Goal: Information Seeking & Learning: Find specific fact

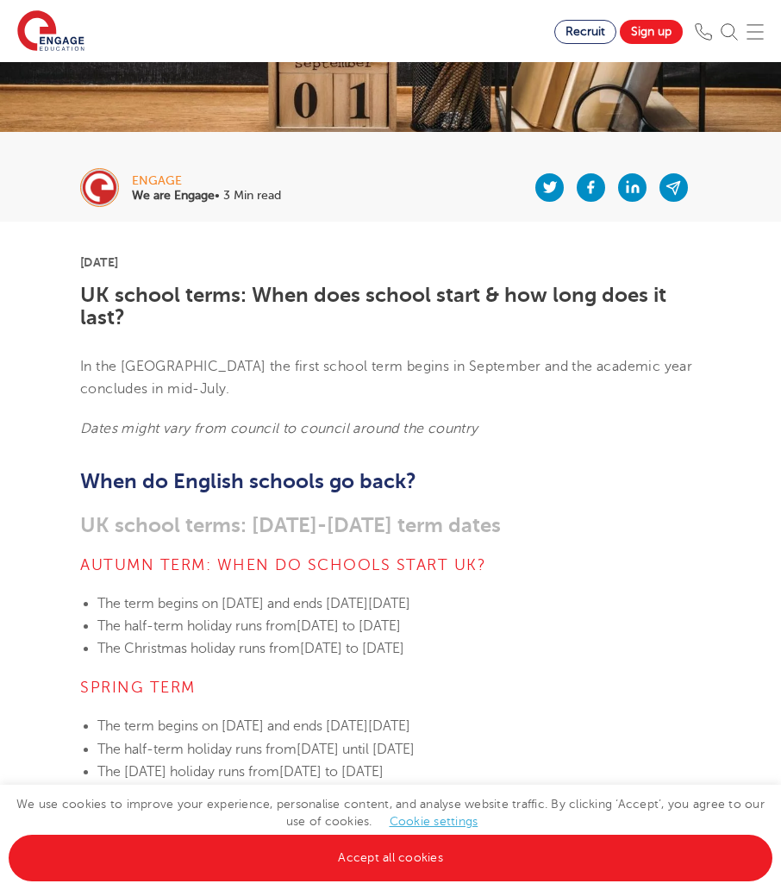
scroll to position [431, 0]
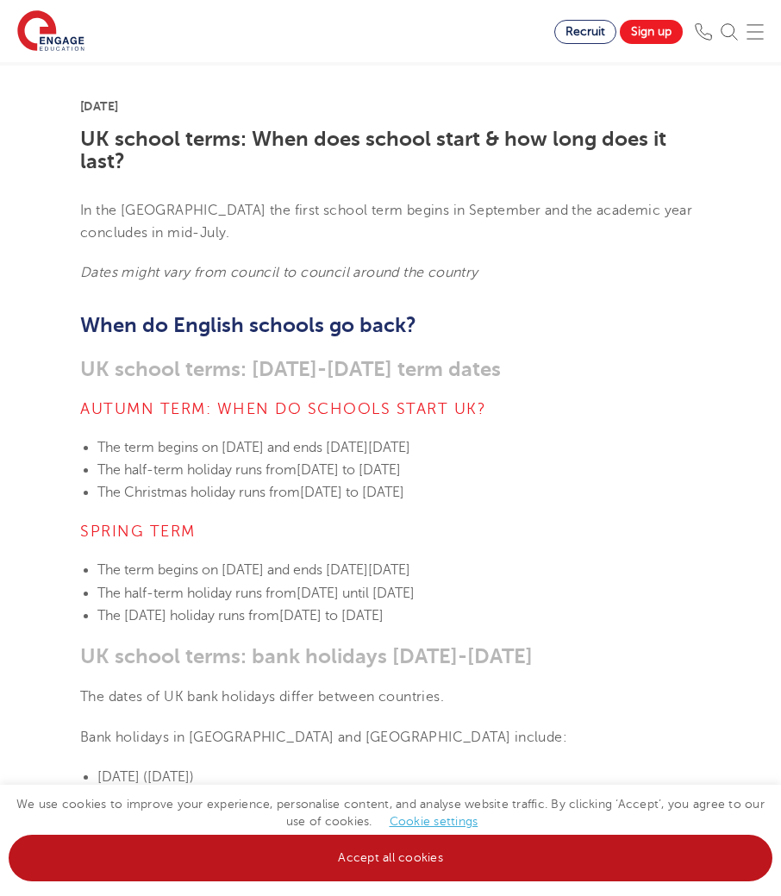
click at [561, 864] on link "Accept all cookies" at bounding box center [391, 858] width 764 height 47
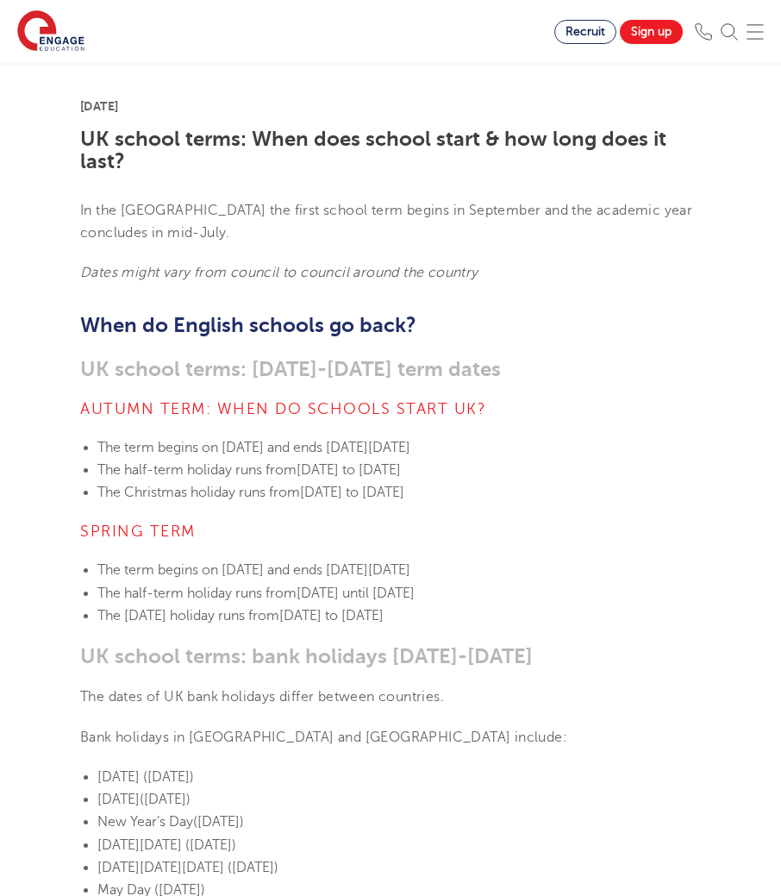
drag, startPoint x: 445, startPoint y: 511, endPoint x: 635, endPoint y: 497, distance: 190.2
click at [404, 497] on span "[DATE] to [DATE]" at bounding box center [352, 493] width 104 height 16
drag, startPoint x: 685, startPoint y: 492, endPoint x: 623, endPoint y: 495, distance: 62.2
click at [623, 495] on li "The Christmas holiday runs from [DATE] to [DATE]" at bounding box center [399, 492] width 604 height 22
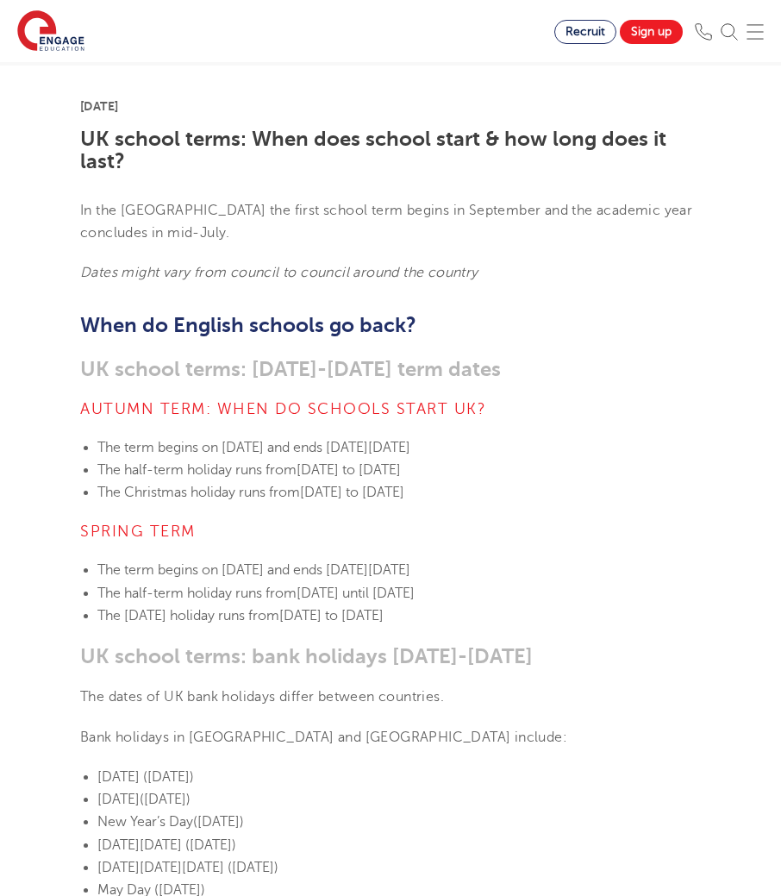
click at [404, 495] on span "[DATE] to [DATE]" at bounding box center [352, 493] width 104 height 16
drag, startPoint x: 310, startPoint y: 613, endPoint x: 587, endPoint y: 618, distance: 277.7
click at [384, 618] on span "[DATE] to [DATE]" at bounding box center [331, 616] width 104 height 16
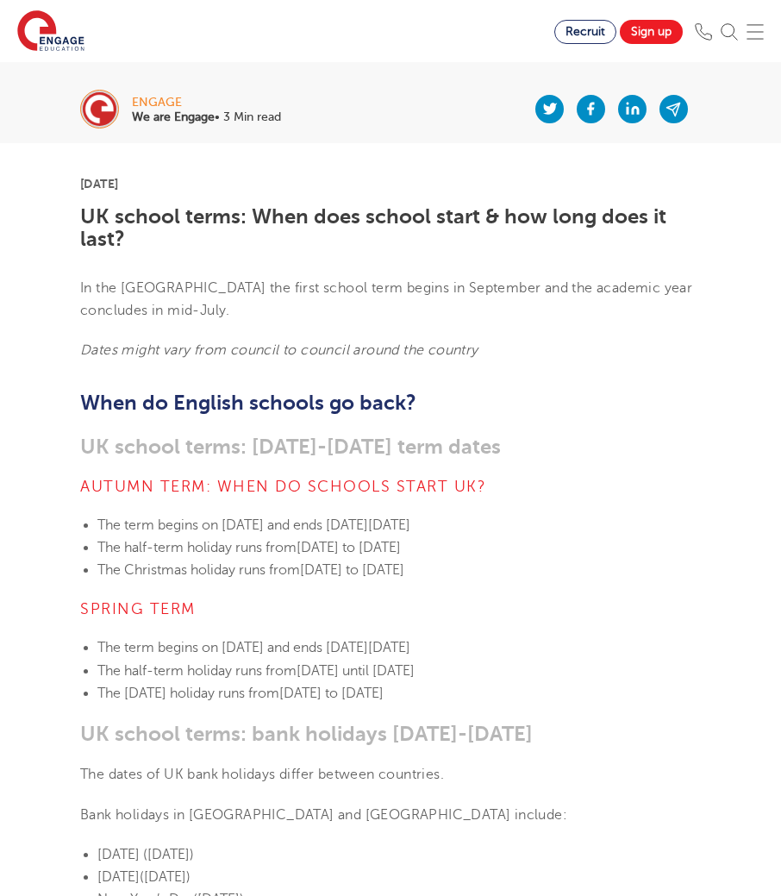
scroll to position [345, 0]
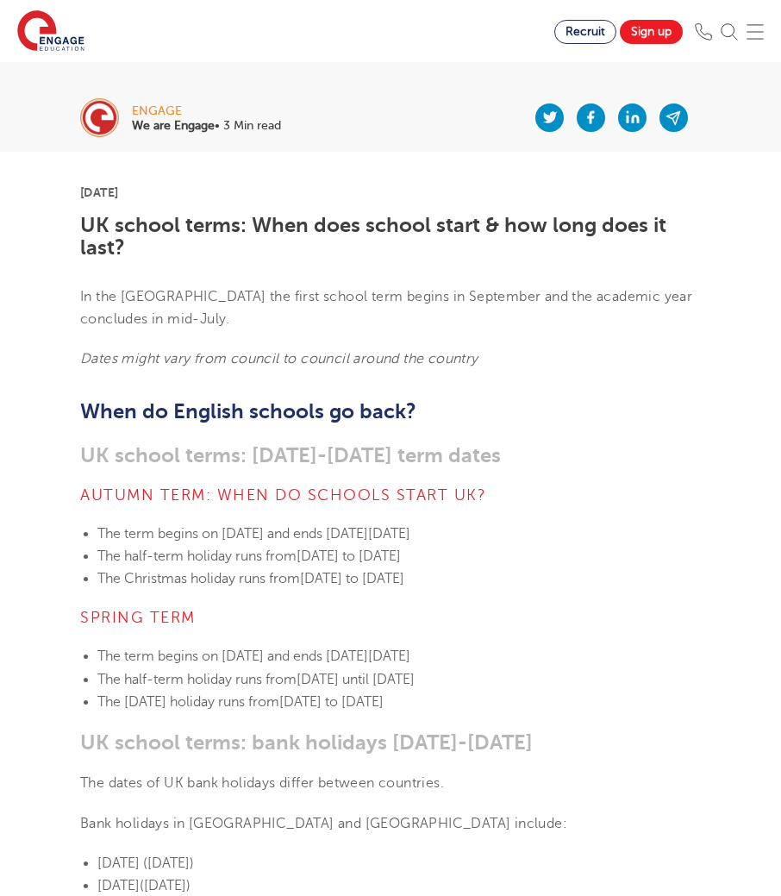
drag, startPoint x: 333, startPoint y: 579, endPoint x: 659, endPoint y: 589, distance: 326.1
click at [659, 589] on li "The Christmas holiday runs from [DATE] to [DATE]" at bounding box center [399, 578] width 604 height 22
click at [655, 588] on li "The Christmas holiday runs from [DATE] to [DATE]" at bounding box center [399, 578] width 604 height 22
drag, startPoint x: 214, startPoint y: 702, endPoint x: 630, endPoint y: 697, distance: 415.7
click at [630, 697] on li "The [DATE] holiday runs from [DATE] to [DATE]" at bounding box center [399, 702] width 604 height 22
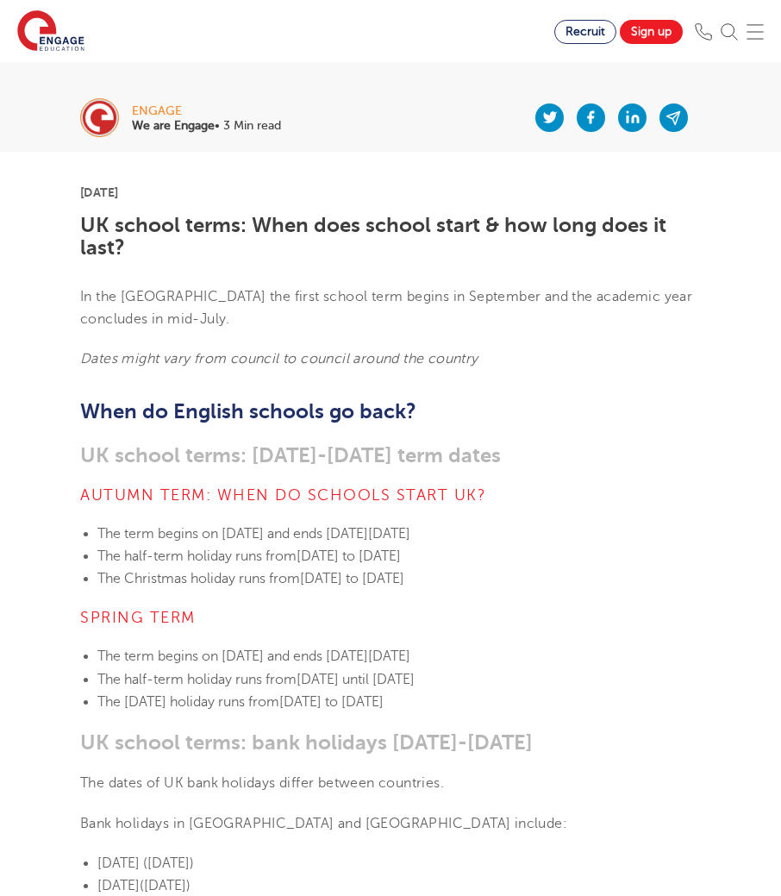
click at [630, 697] on li "The [DATE] holiday runs from [DATE] to [DATE]" at bounding box center [399, 702] width 604 height 22
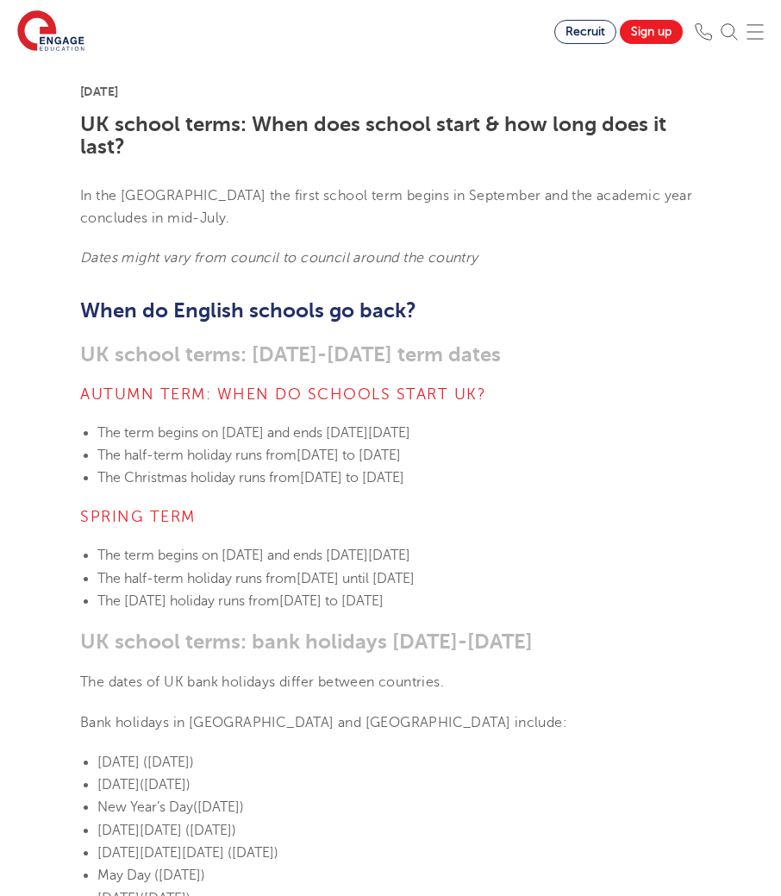
scroll to position [604, 0]
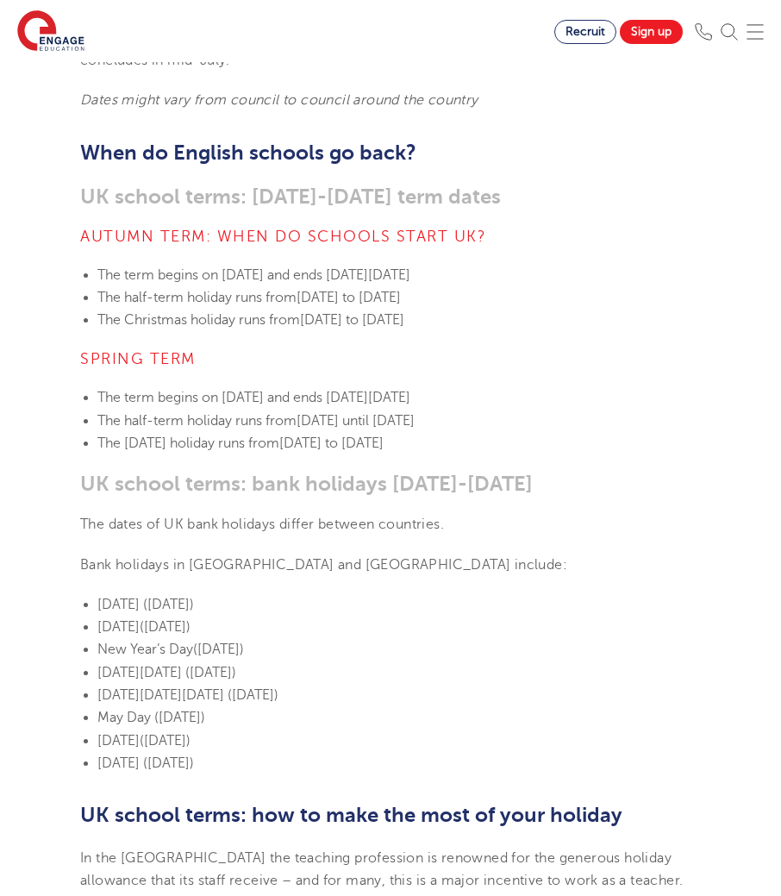
drag, startPoint x: 449, startPoint y: 762, endPoint x: 135, endPoint y: 745, distance: 314.4
click at [135, 745] on ul "[DATE] ([DATE]) [DATE] ([DATE]) New Year’s Day ([DATE]) [DATE][DATE] ([DATE]) […" at bounding box center [390, 683] width 621 height 181
click at [134, 744] on span "[DATE]" at bounding box center [118, 741] width 42 height 16
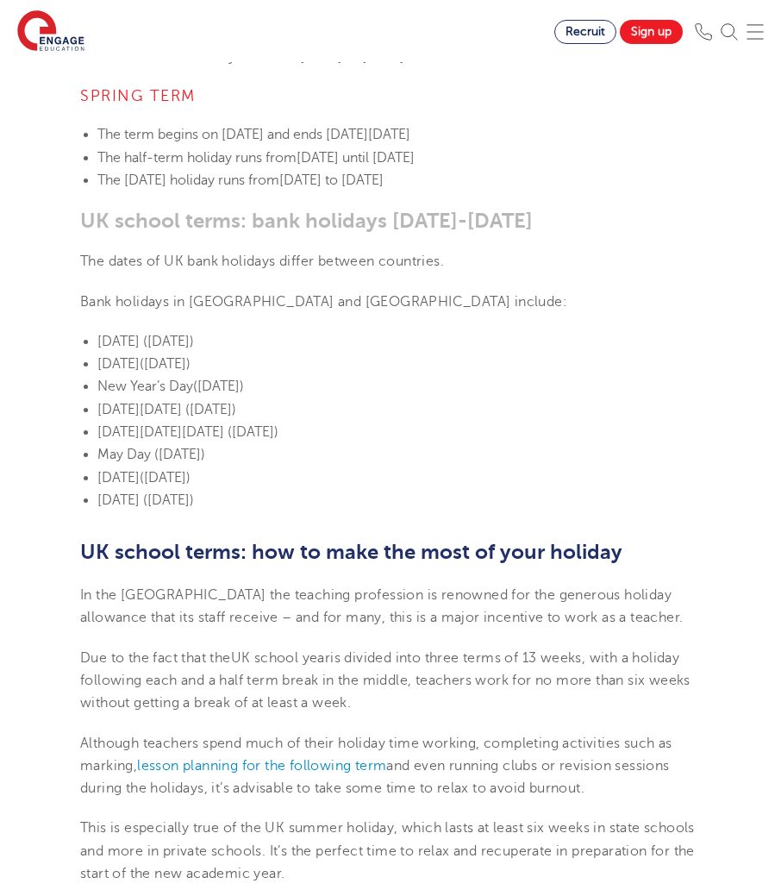
scroll to position [949, 0]
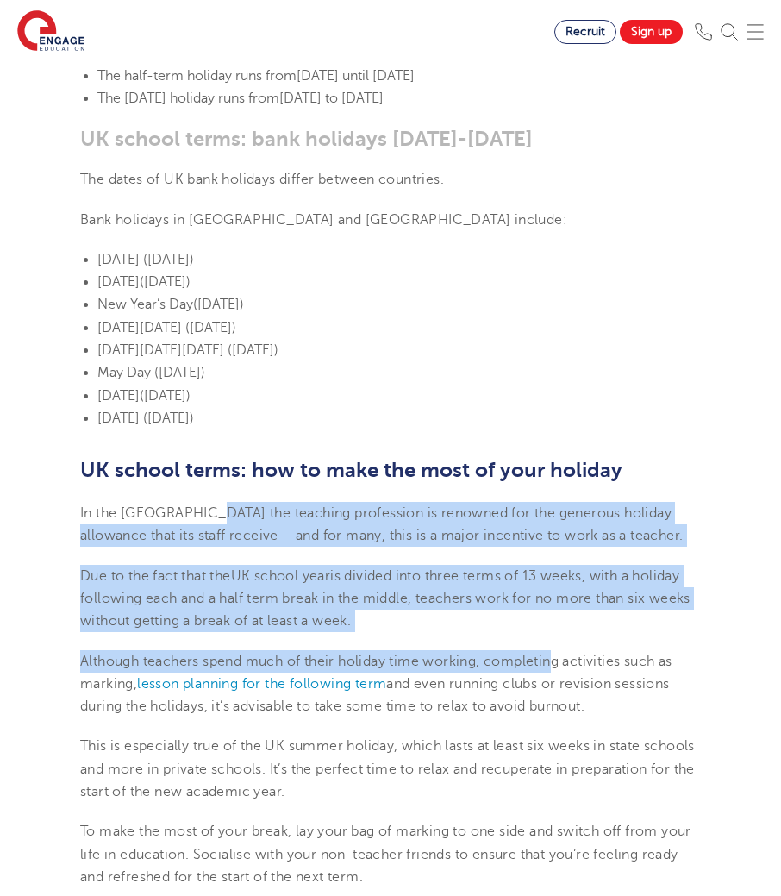
drag, startPoint x: 209, startPoint y: 517, endPoint x: 557, endPoint y: 639, distance: 369.0
click at [557, 639] on section "[DATE] UK school terms: When does school start & how long does it last? In the …" at bounding box center [390, 497] width 647 height 1899
drag, startPoint x: 557, startPoint y: 639, endPoint x: 559, endPoint y: 629, distance: 10.5
click at [559, 629] on p "Due to the fact that the UK school year is divided into three terms of 13 weeks…" at bounding box center [390, 599] width 621 height 68
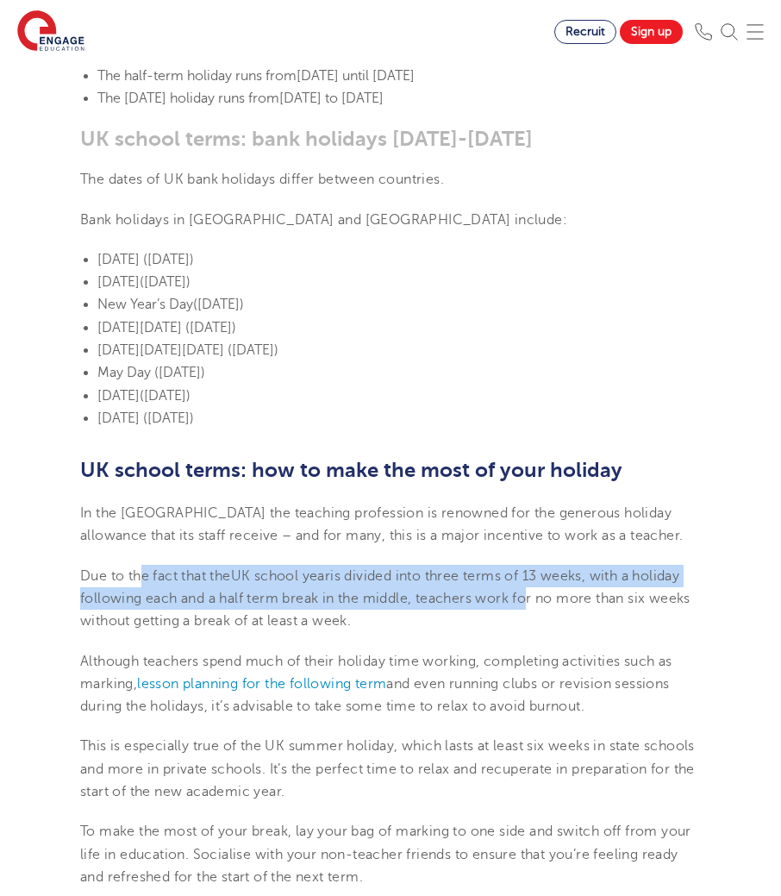
drag, startPoint x: 139, startPoint y: 574, endPoint x: 523, endPoint y: 609, distance: 385.3
click at [523, 609] on p "Due to the fact that the UK school year is divided into three terms of 13 weeks…" at bounding box center [390, 599] width 621 height 68
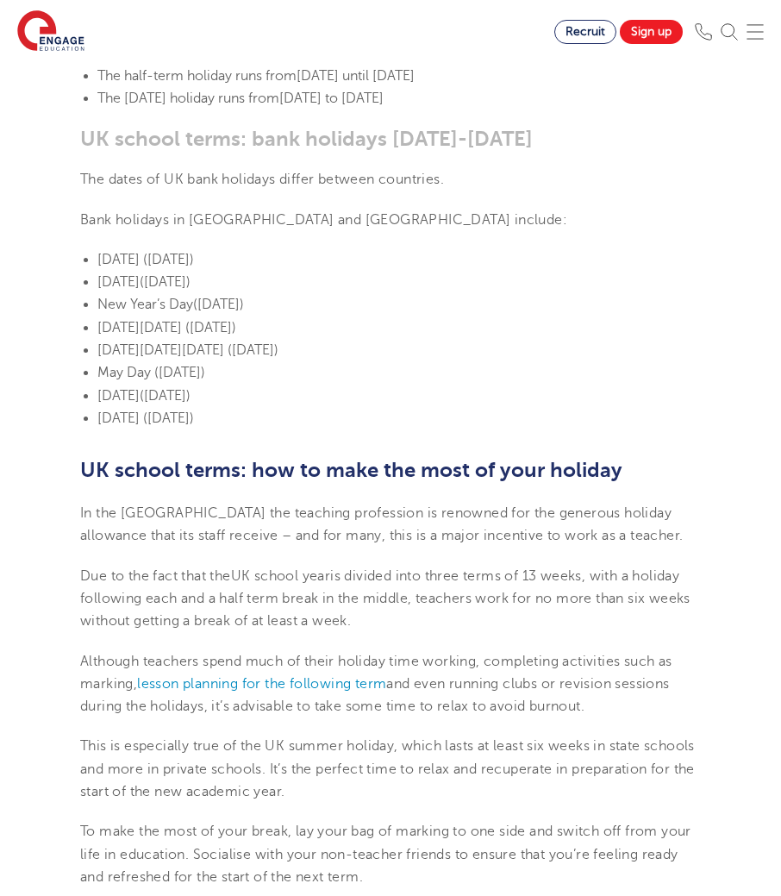
drag, startPoint x: 381, startPoint y: 586, endPoint x: 650, endPoint y: 622, distance: 271.4
click at [650, 622] on p "Due to the fact that the UK school year is divided into three terms of 13 weeks…" at bounding box center [390, 599] width 621 height 68
click at [651, 623] on p "Due to the fact that the UK school year is divided into three terms of 13 weeks…" at bounding box center [390, 599] width 621 height 68
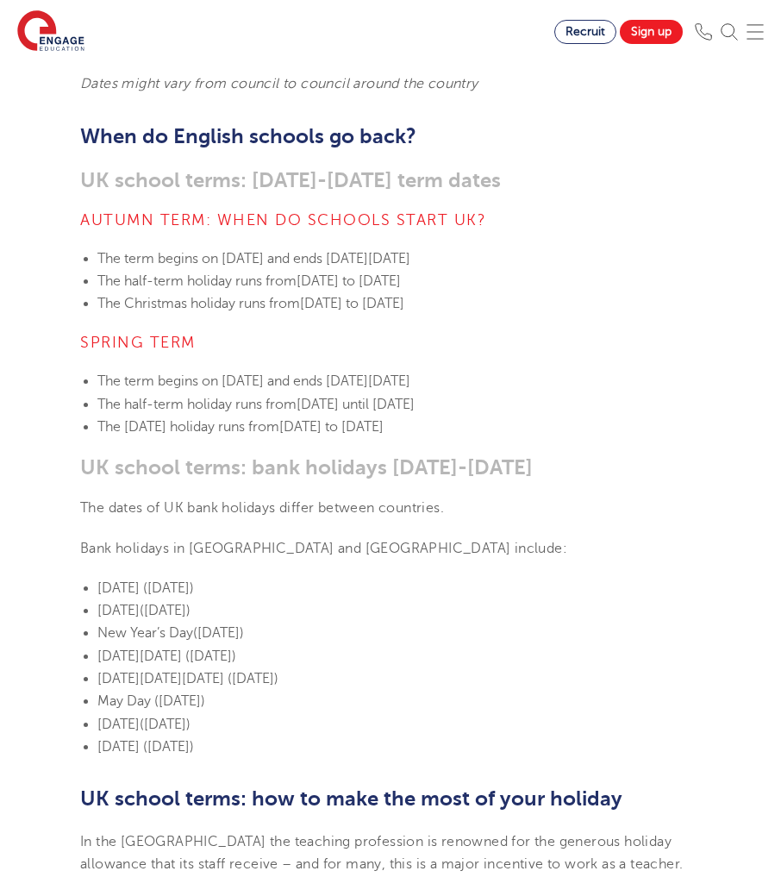
scroll to position [604, 0]
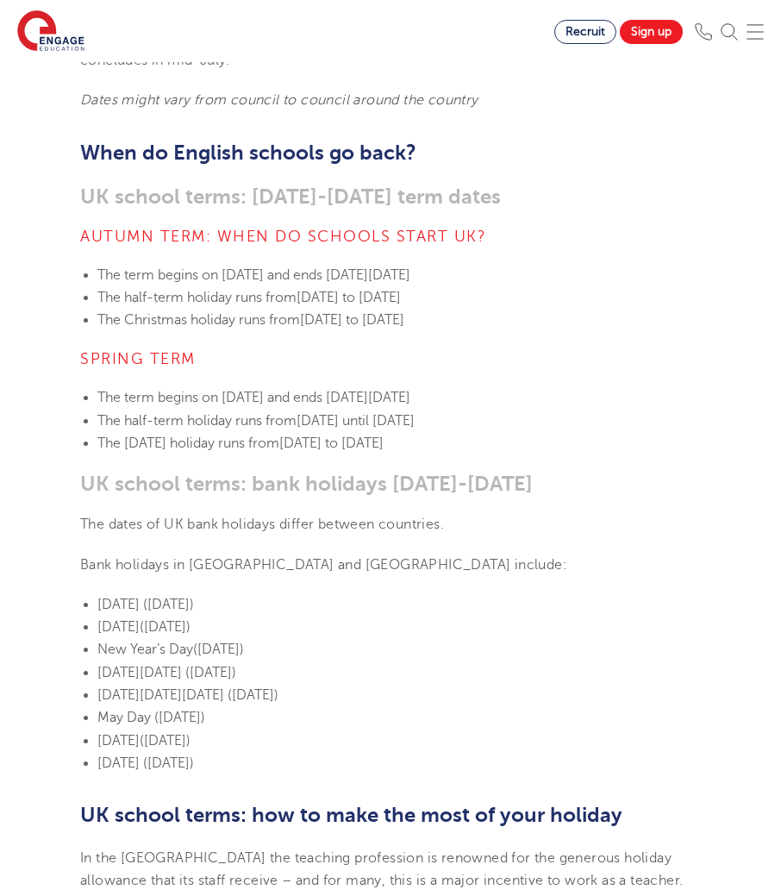
drag, startPoint x: 234, startPoint y: 269, endPoint x: 697, endPoint y: 277, distance: 463.1
click at [697, 277] on li "The term begins [DATE][DATE] and ends [DATE][DATE]" at bounding box center [399, 275] width 604 height 22
drag, startPoint x: 303, startPoint y: 297, endPoint x: 732, endPoint y: 295, distance: 429.4
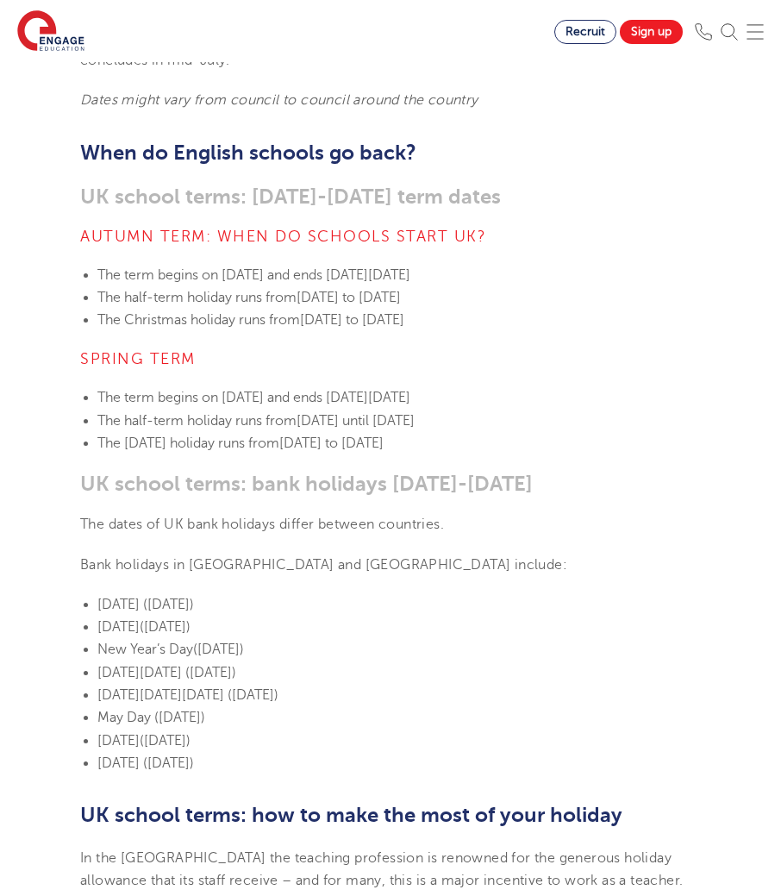
drag, startPoint x: 732, startPoint y: 295, endPoint x: 701, endPoint y: 296, distance: 31.1
click at [701, 296] on section "[DATE] UK school terms: When does school start & how long does it last? In the …" at bounding box center [390, 842] width 647 height 1899
drag, startPoint x: 237, startPoint y: 312, endPoint x: 692, endPoint y: 323, distance: 455.5
click at [692, 323] on li "The Christmas holiday runs from [DATE] to [DATE]" at bounding box center [399, 320] width 604 height 22
click at [692, 326] on li "The Christmas holiday runs from [DATE] to [DATE]" at bounding box center [399, 320] width 604 height 22
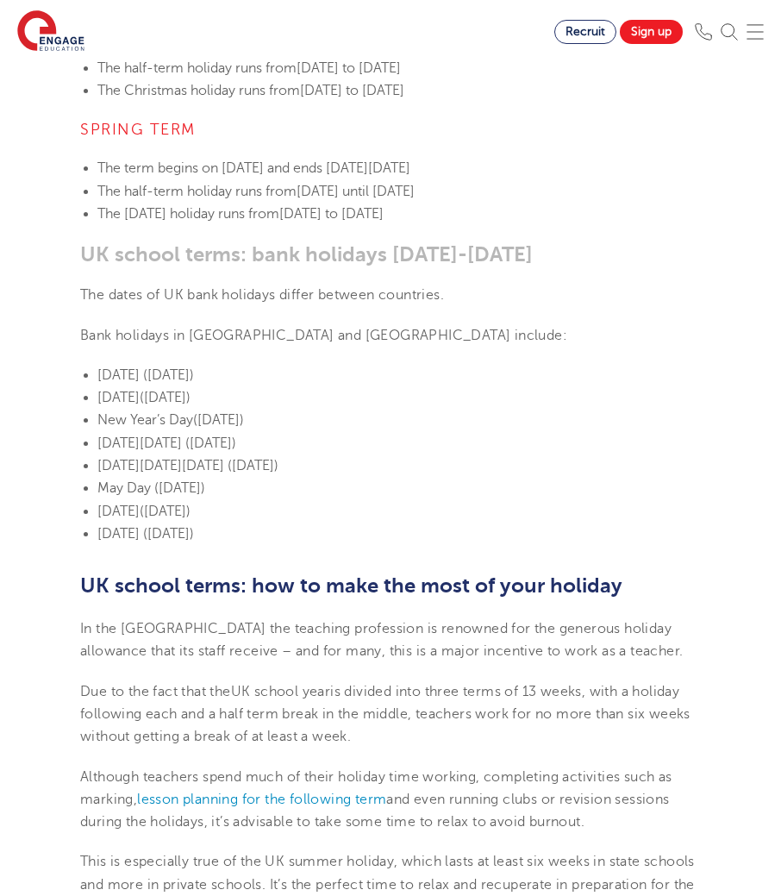
scroll to position [949, 0]
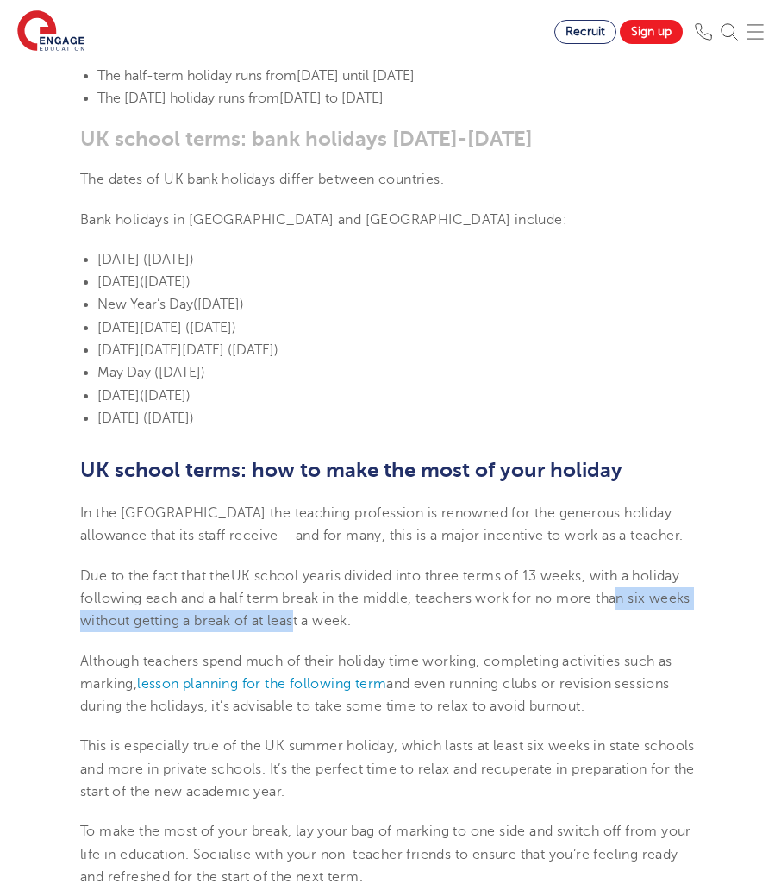
drag, startPoint x: 611, startPoint y: 604, endPoint x: 288, endPoint y: 611, distance: 323.5
click at [288, 611] on p "Due to the fact that the UK school year is divided into three terms of 13 weeks…" at bounding box center [390, 599] width 621 height 68
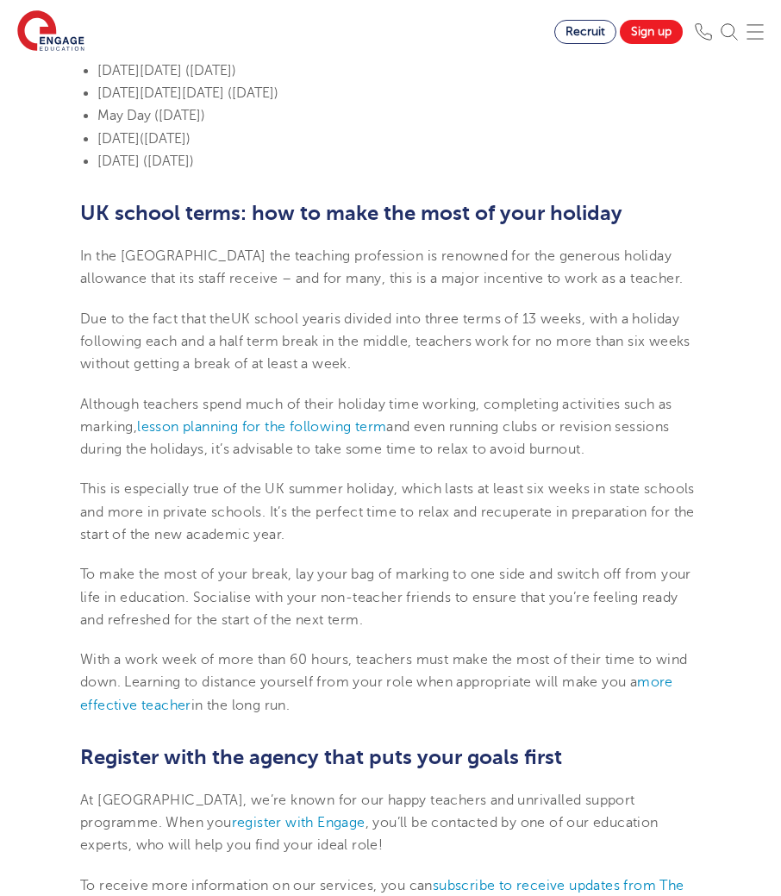
scroll to position [1121, 0]
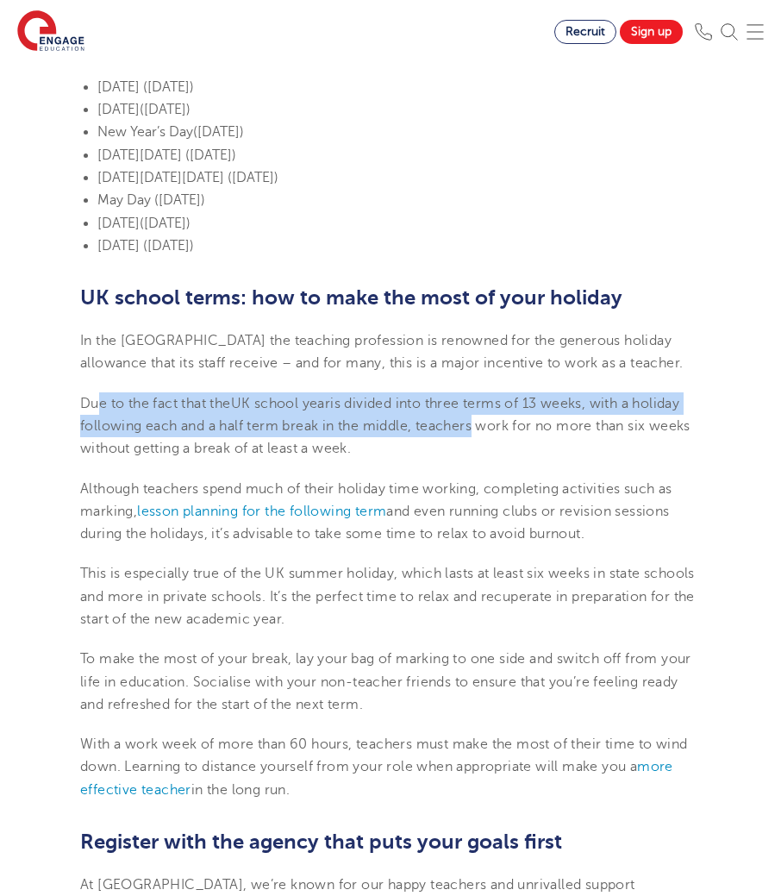
drag, startPoint x: 122, startPoint y: 407, endPoint x: 470, endPoint y: 435, distance: 348.6
click at [470, 435] on p "Due to the fact that the UK school year is divided into three terms of 13 weeks…" at bounding box center [390, 426] width 621 height 68
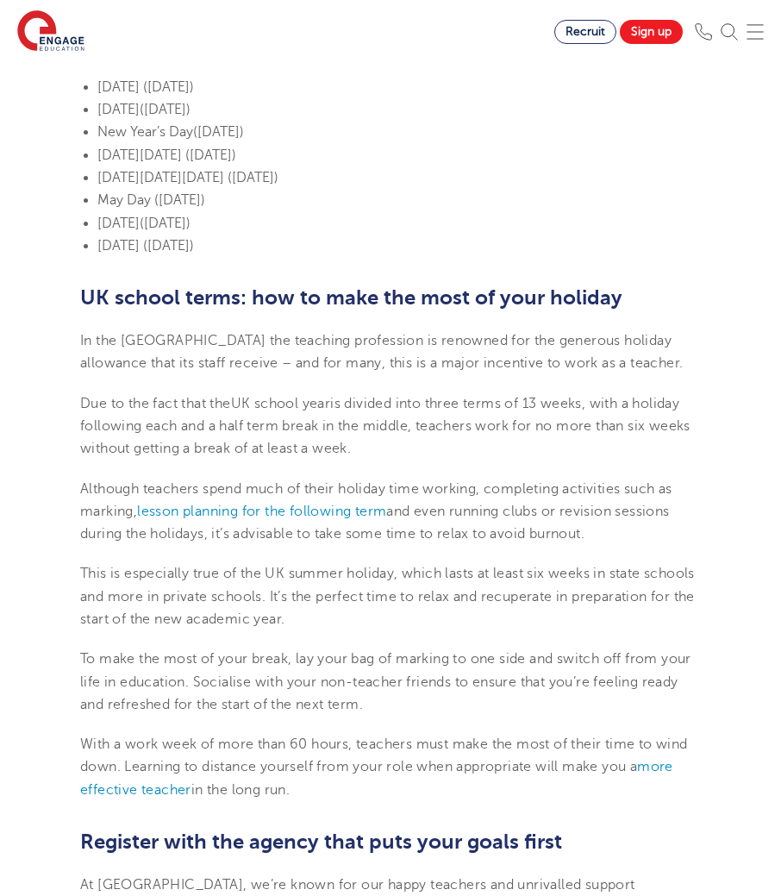
drag, startPoint x: 470, startPoint y: 435, endPoint x: 435, endPoint y: 467, distance: 48.2
click at [435, 467] on section "[DATE] UK school terms: When does school start & how long does it last? In the …" at bounding box center [390, 325] width 647 height 1899
